Goal: Navigation & Orientation: Find specific page/section

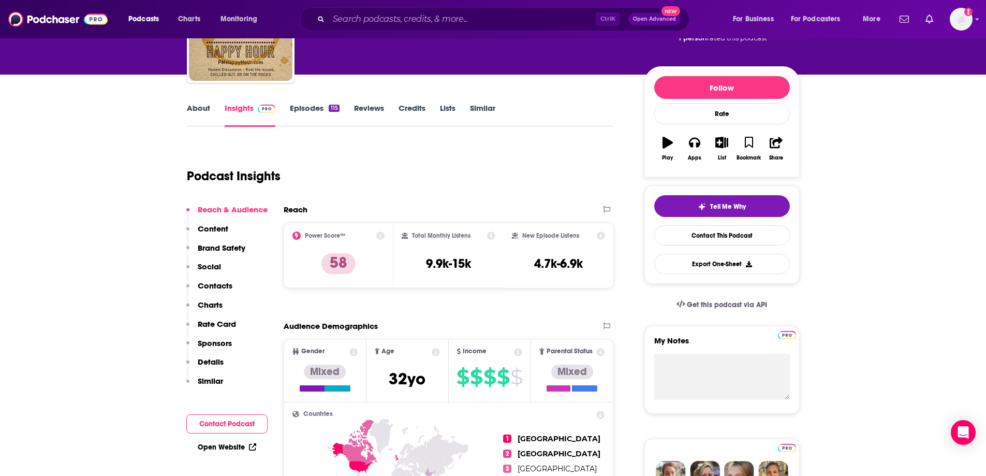
scroll to position [104, 0]
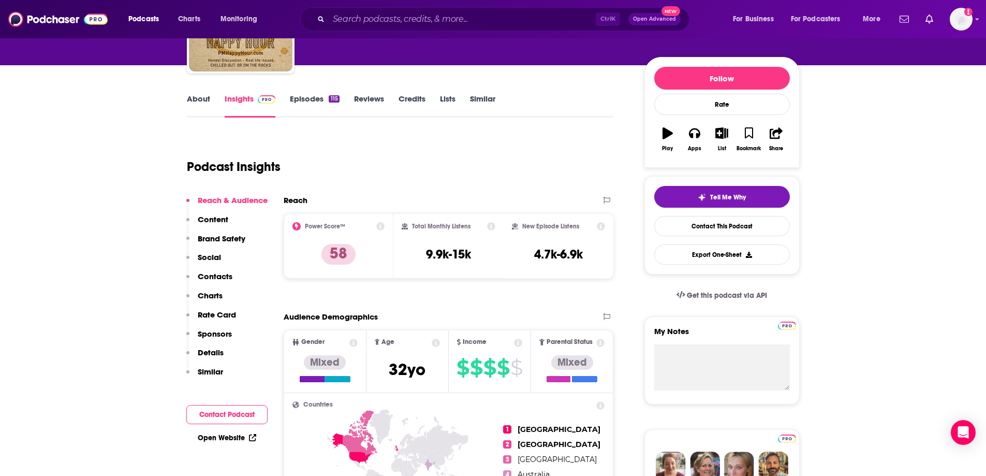
drag, startPoint x: 187, startPoint y: 91, endPoint x: 187, endPoint y: 100, distance: 9.3
click at [187, 102] on link "About" at bounding box center [198, 106] width 23 height 24
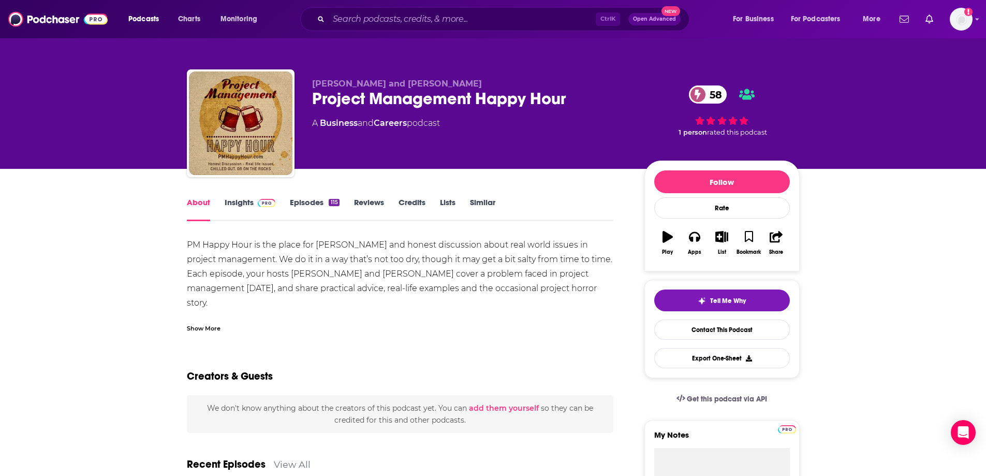
click at [245, 204] on link "Insights" at bounding box center [250, 209] width 51 height 24
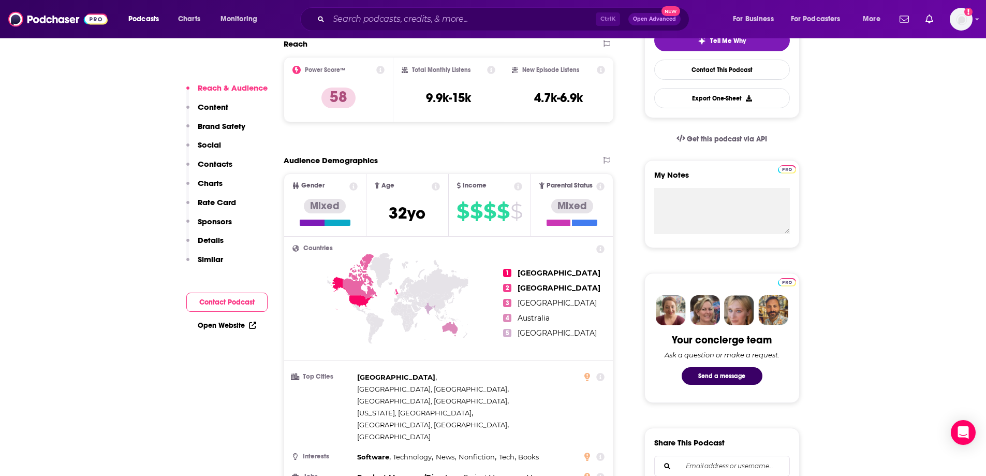
scroll to position [52, 0]
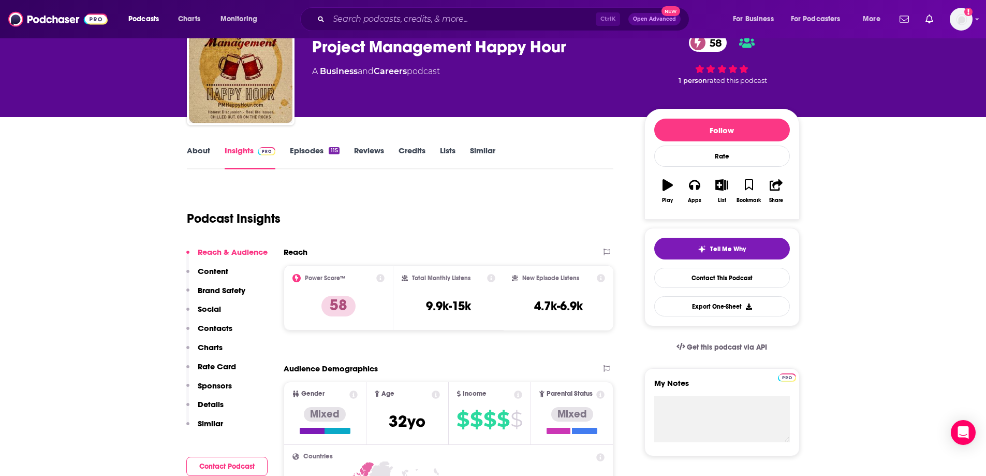
click at [311, 144] on div "About Insights Episodes 115 Reviews Credits Lists Similar" at bounding box center [400, 156] width 427 height 25
drag, startPoint x: 311, startPoint y: 145, endPoint x: 309, endPoint y: 151, distance: 6.1
click at [311, 145] on div "About Insights Episodes 115 Reviews Credits Lists Similar" at bounding box center [400, 156] width 427 height 25
click at [309, 151] on link "Episodes 115" at bounding box center [314, 157] width 49 height 24
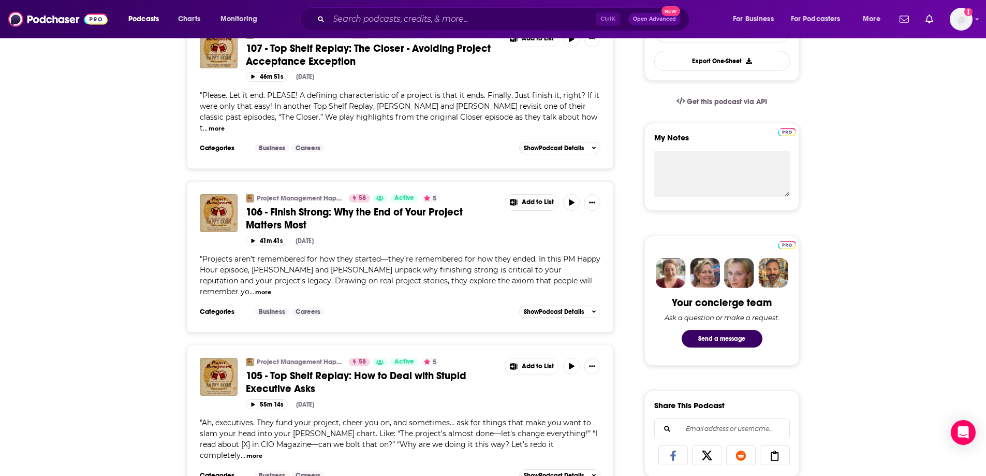
scroll to position [311, 0]
